Goal: Participate in discussion

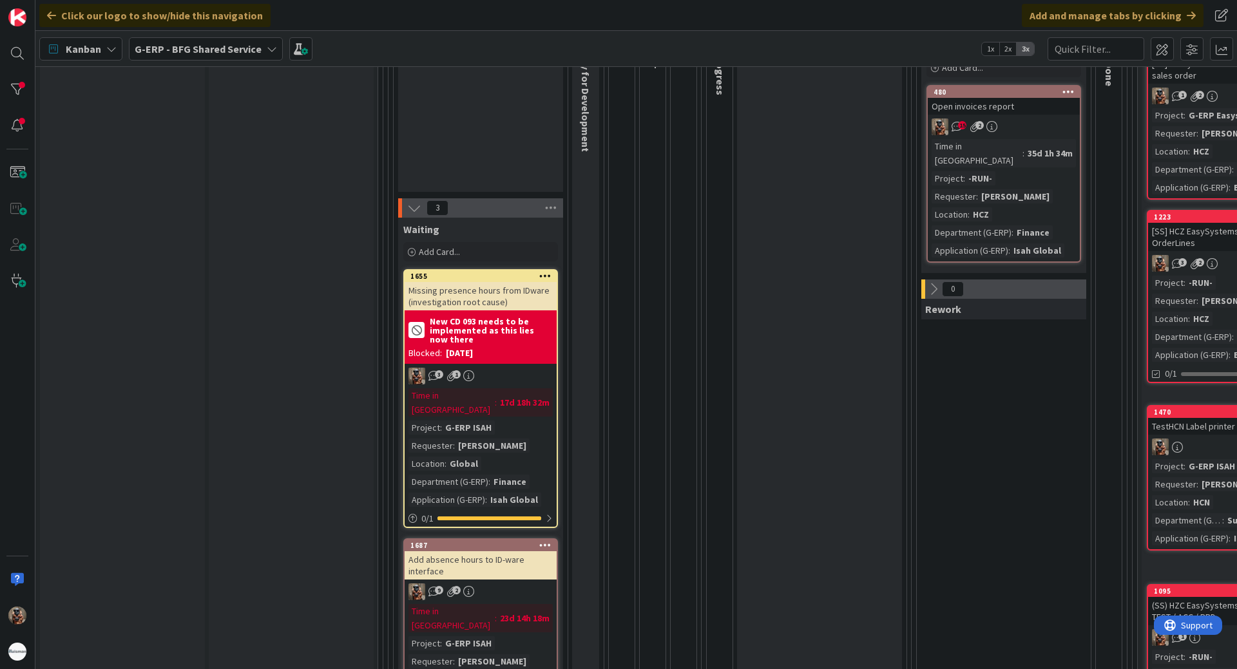
scroll to position [387, 0]
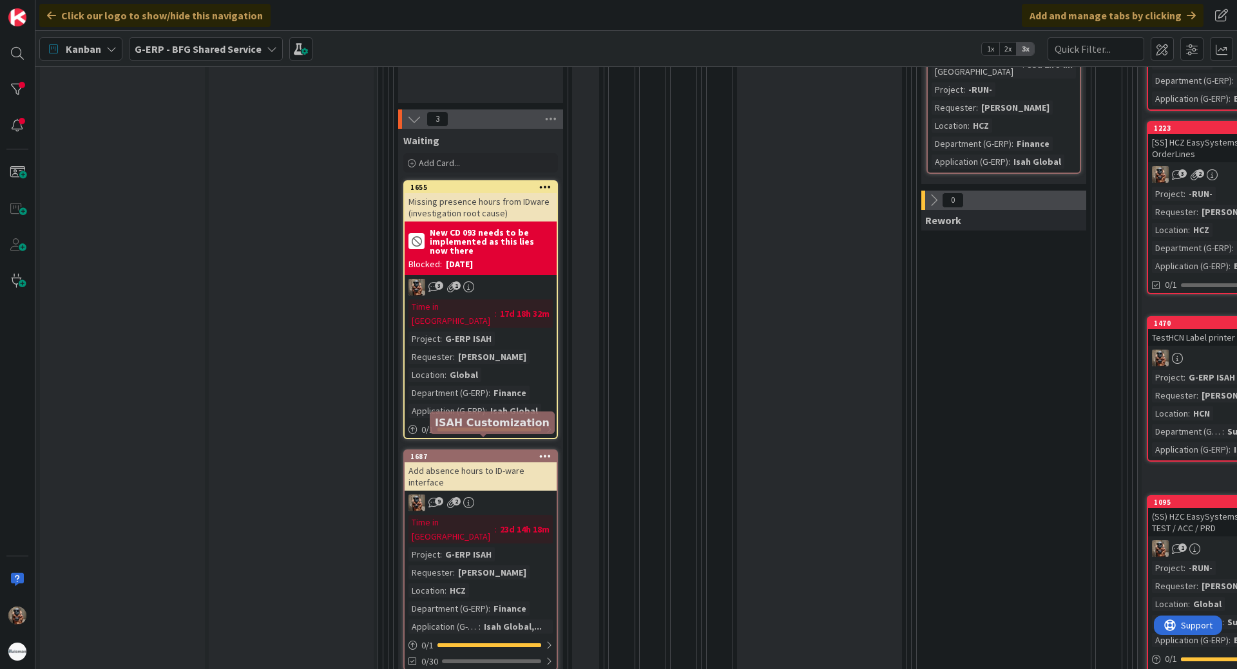
click at [494, 452] on div "1687" at bounding box center [483, 456] width 146 height 9
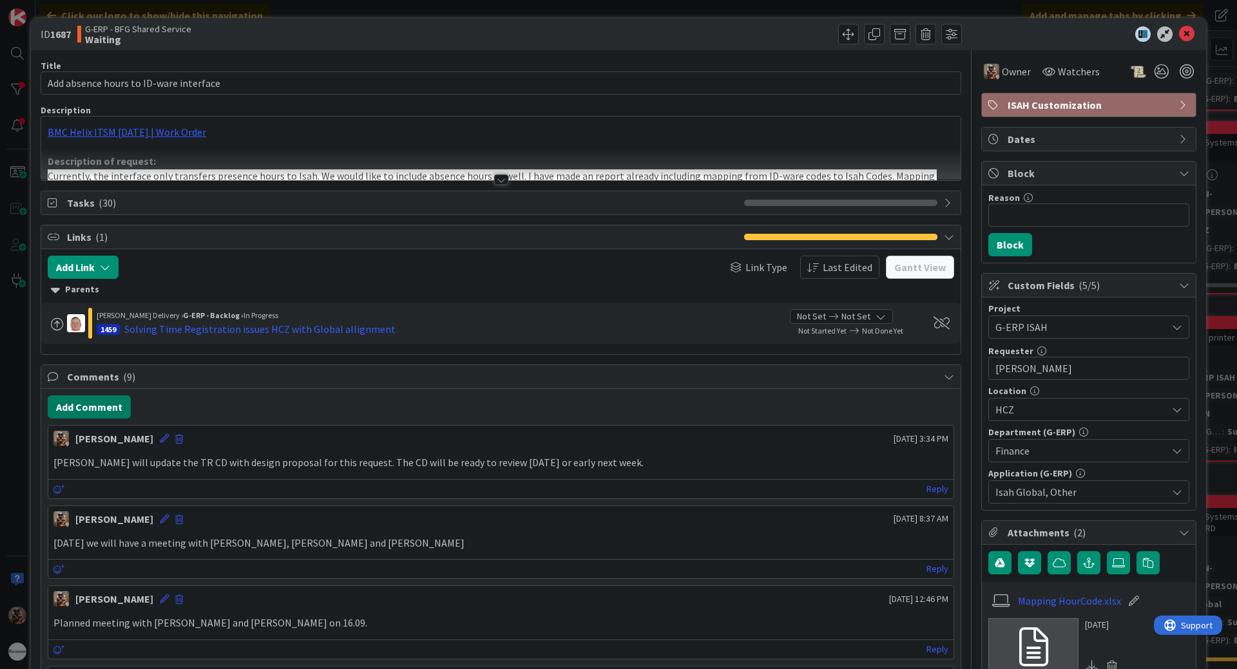
click at [94, 403] on button "Add Comment" at bounding box center [89, 407] width 83 height 23
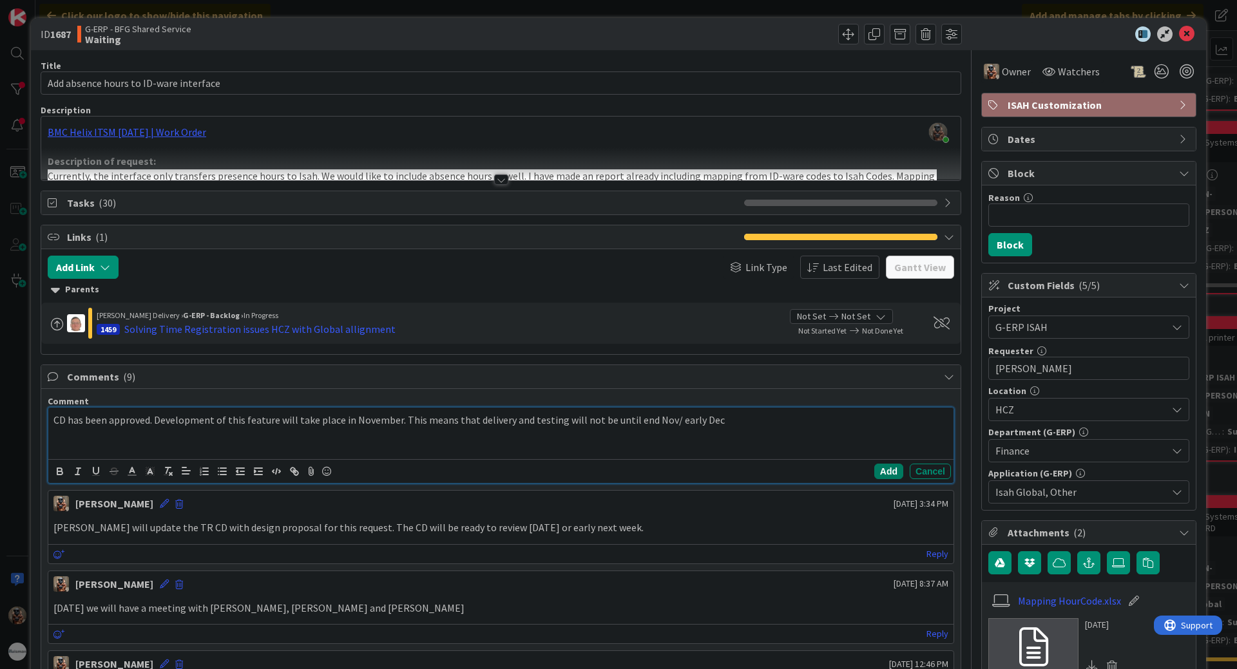
click at [878, 467] on button "Add" at bounding box center [888, 471] width 29 height 15
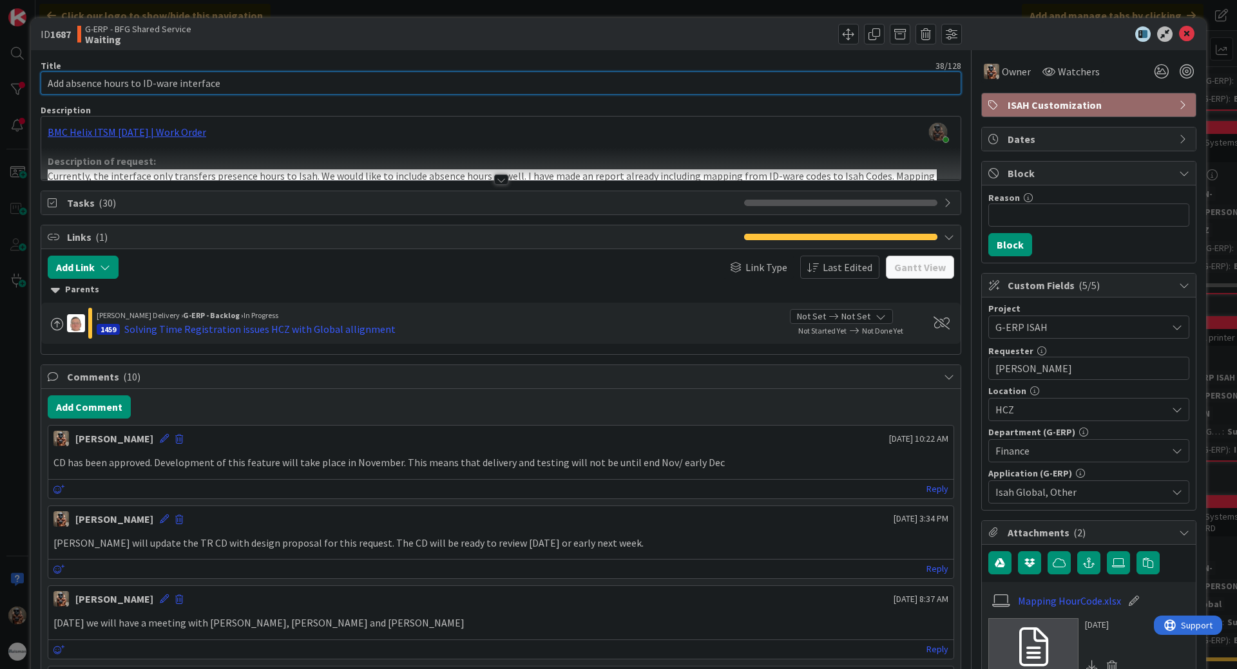
click at [263, 91] on input "Add absence hours to ID-ware interface" at bounding box center [501, 83] width 921 height 23
type input "24.11. - Add absence hours to ID-ware interface"
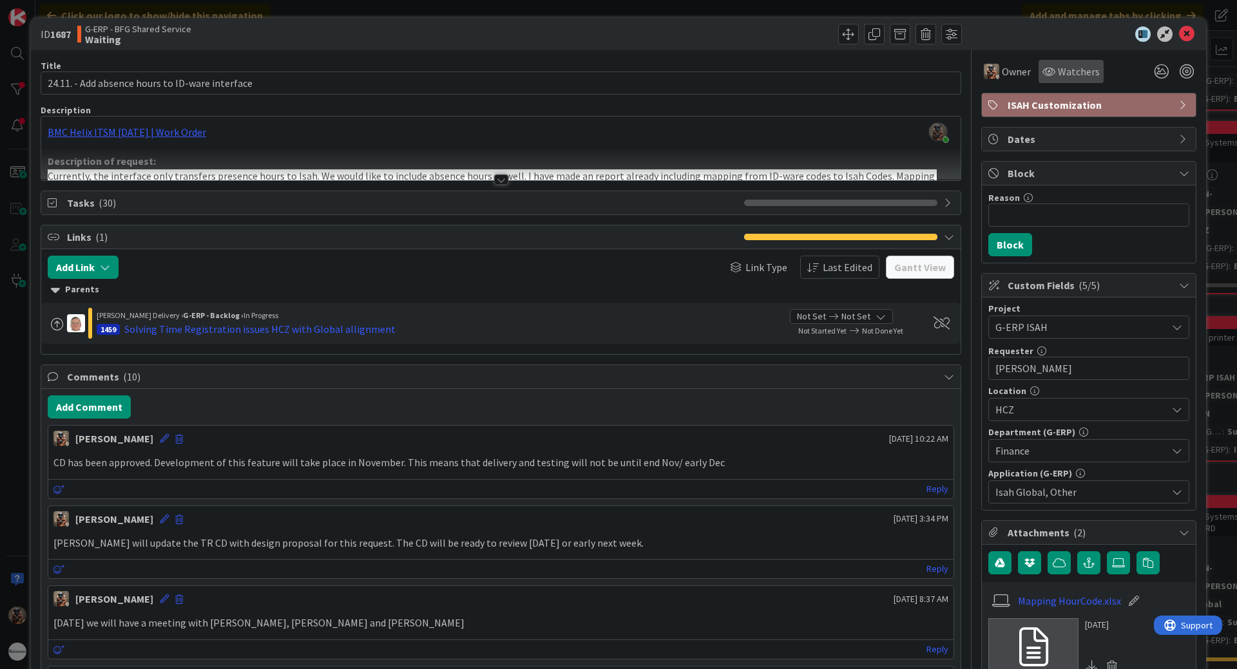
click at [1077, 75] on span "Watchers" at bounding box center [1079, 71] width 42 height 15
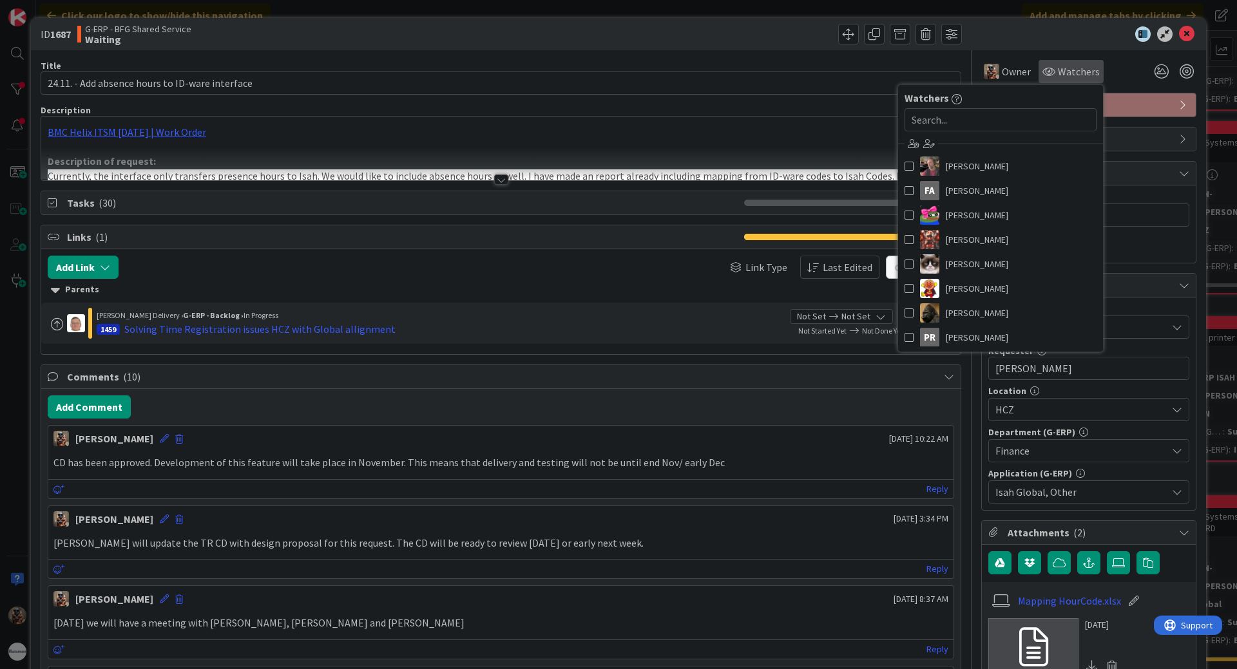
click at [1077, 75] on span "Watchers" at bounding box center [1079, 71] width 42 height 15
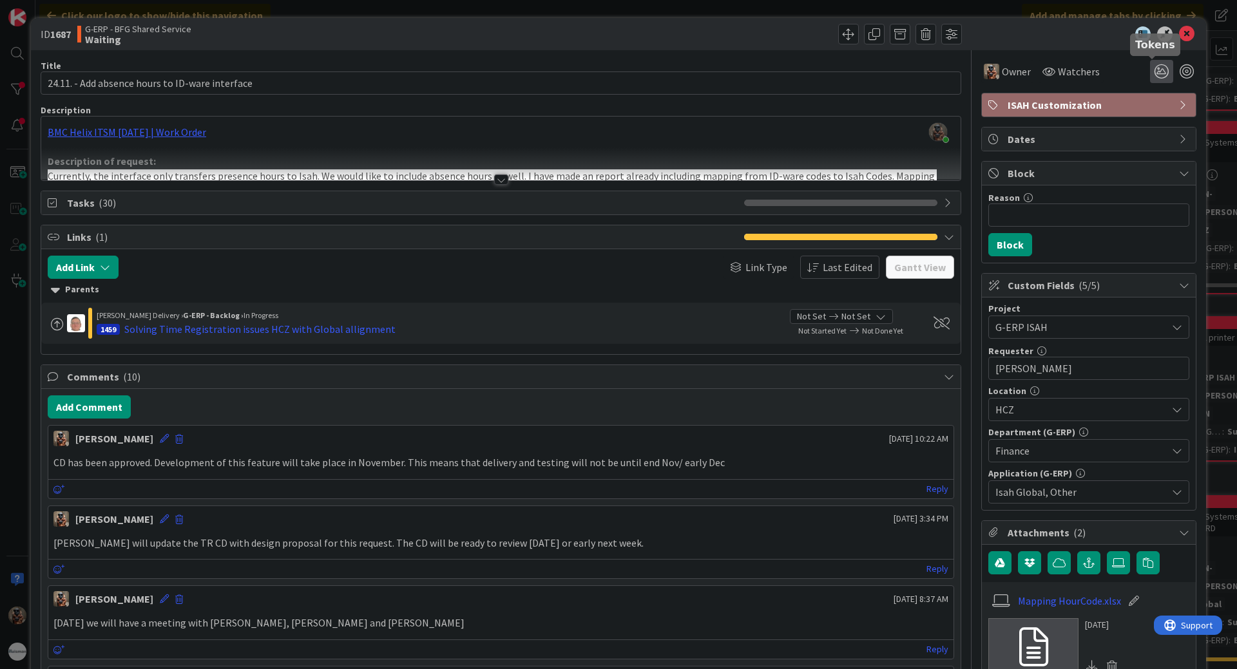
click at [1155, 76] on icon at bounding box center [1161, 71] width 23 height 23
click at [1141, 117] on icon at bounding box center [1146, 120] width 10 height 10
click at [1180, 35] on icon at bounding box center [1186, 33] width 15 height 15
